Goal: Obtain resource: Download file/media

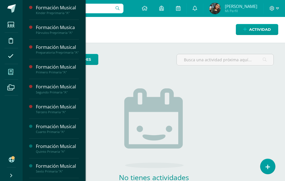
click at [11, 73] on icon at bounding box center [10, 72] width 5 height 6
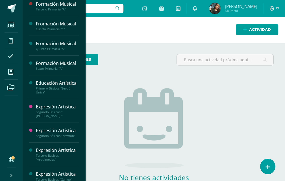
scroll to position [112, 0]
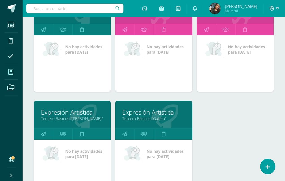
scroll to position [443, 0]
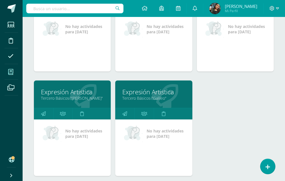
click at [86, 98] on link "Tercero Básicos "[PERSON_NAME]"" at bounding box center [72, 97] width 63 height 5
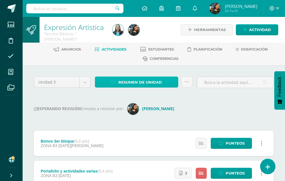
click at [130, 82] on span "Resumen de unidad" at bounding box center [139, 82] width 43 height 10
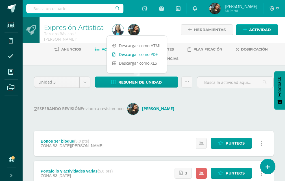
click at [136, 55] on link "Descargar como PDF" at bounding box center [137, 54] width 60 height 9
